Goal: Task Accomplishment & Management: Manage account settings

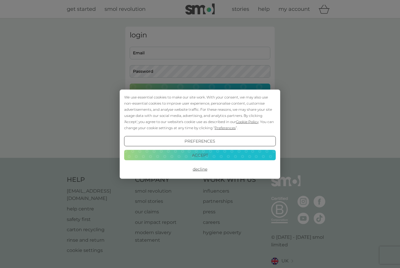
click at [194, 155] on button "Accept" at bounding box center [200, 155] width 152 height 11
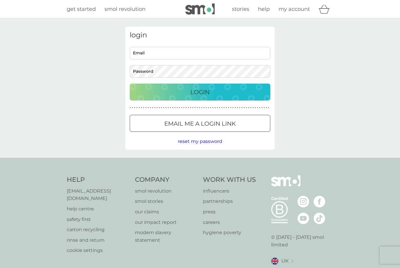
click at [213, 85] on button "Login" at bounding box center [200, 92] width 140 height 17
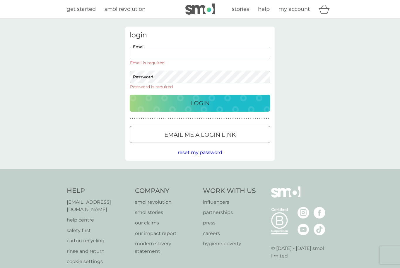
type input "sarah@stuckey.org.uk"
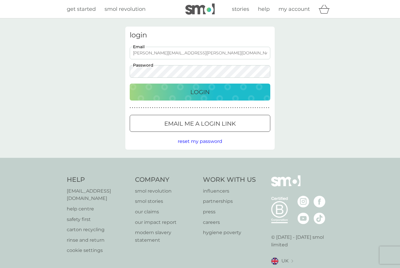
click at [200, 92] on button "Login" at bounding box center [200, 92] width 140 height 17
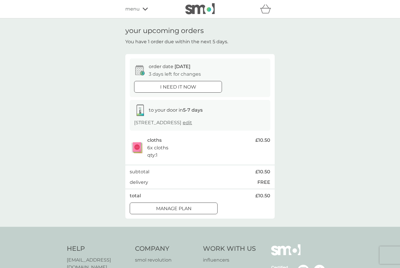
click at [177, 206] on div at bounding box center [173, 209] width 21 height 6
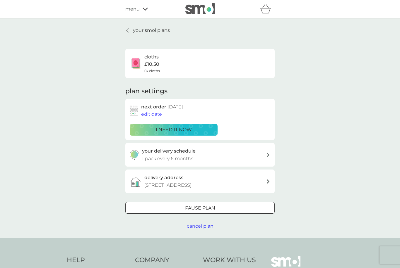
click at [199, 224] on span "cancel plan" at bounding box center [200, 227] width 27 height 6
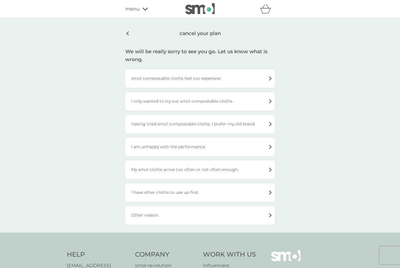
click at [193, 194] on div "I have other cloths to use up first" at bounding box center [199, 192] width 149 height 18
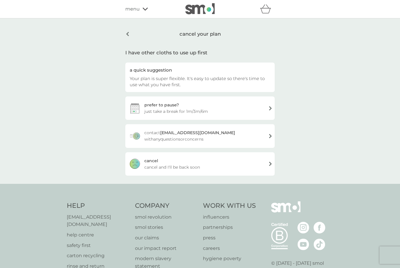
click at [181, 163] on div "[PERSON_NAME] and I'll be back soon" at bounding box center [199, 163] width 149 height 23
